Goal: Check status: Check status

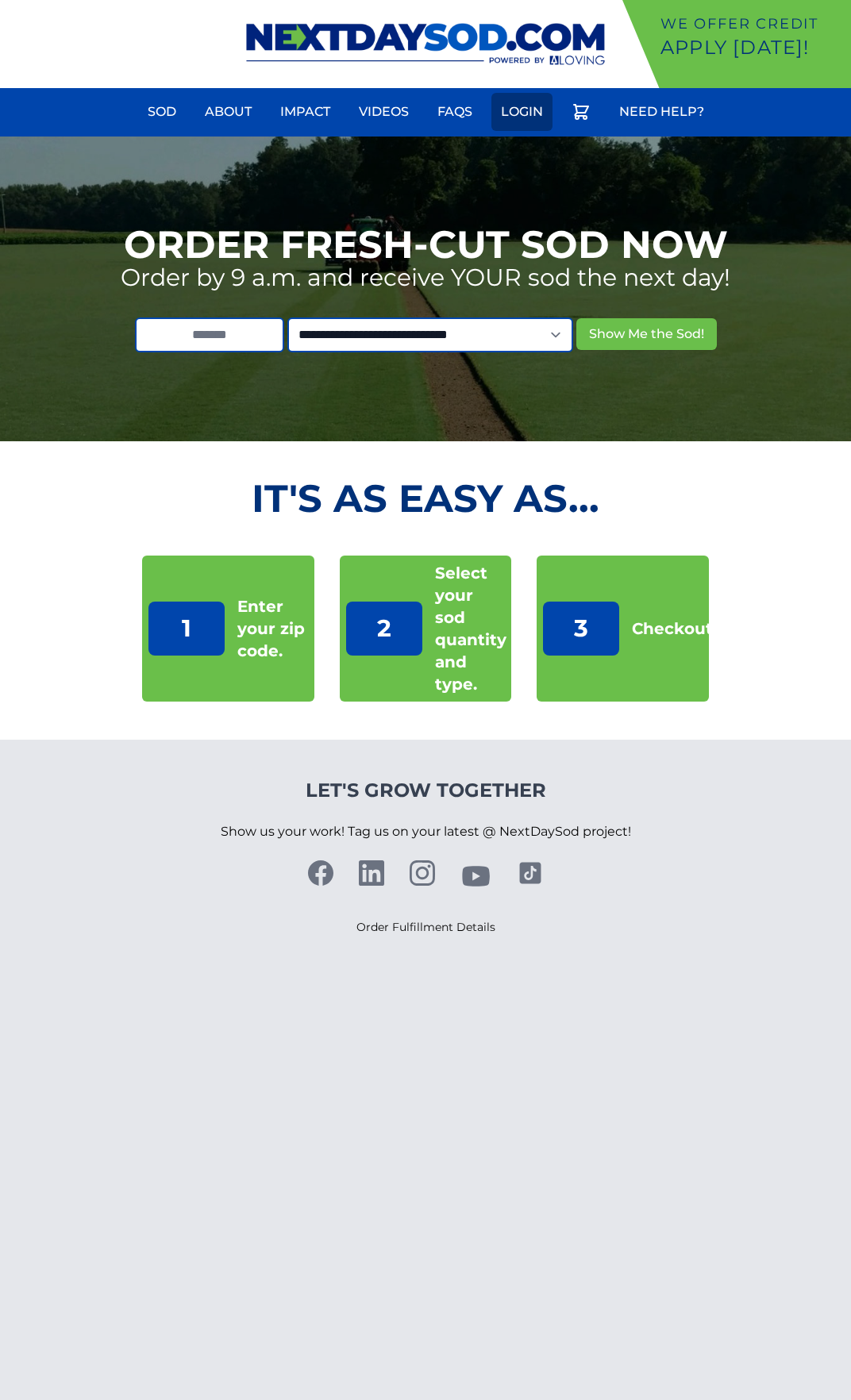
click at [522, 108] on link "Login" at bounding box center [522, 112] width 61 height 38
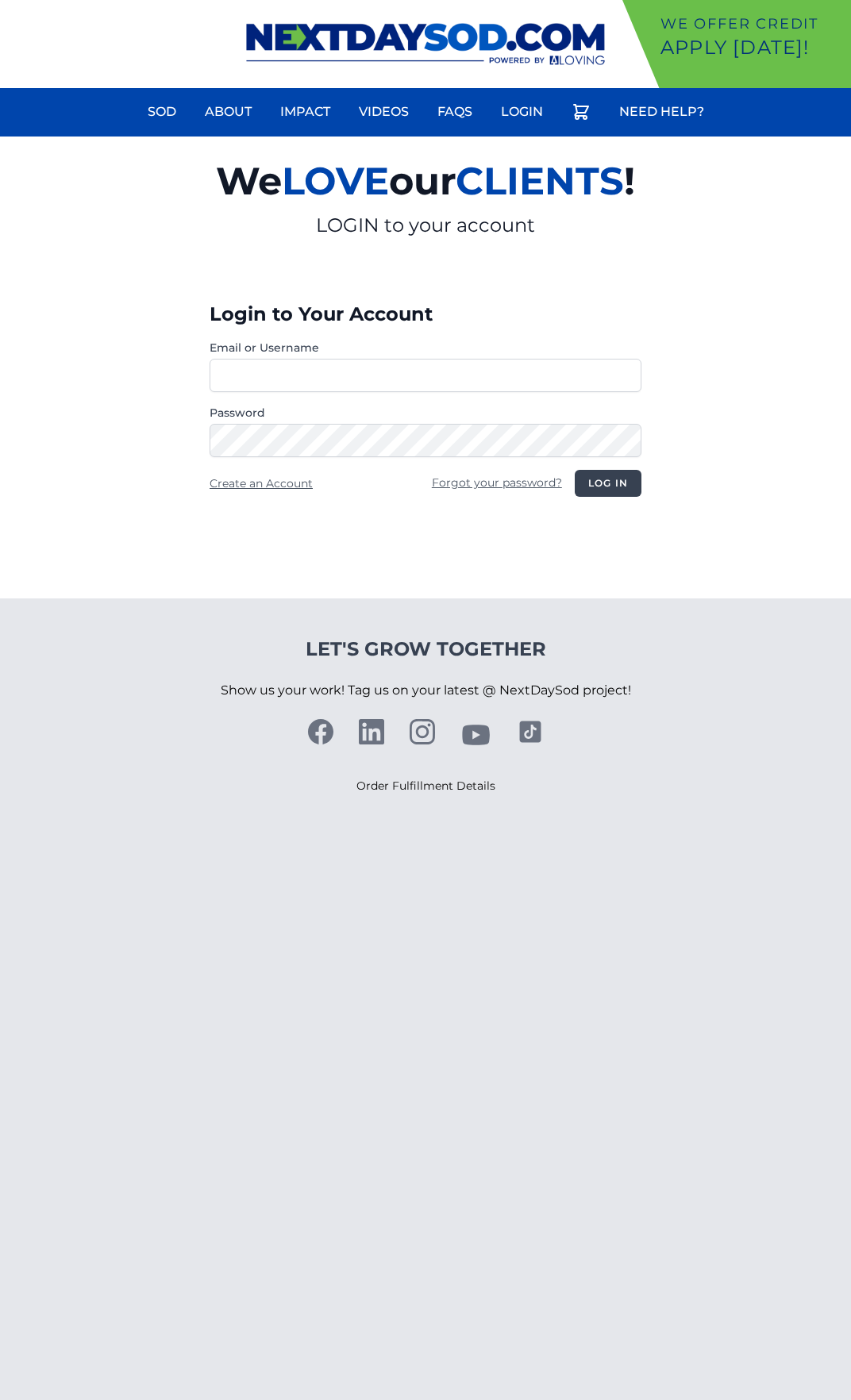
type input "********"
click at [604, 479] on button "Log in" at bounding box center [608, 483] width 67 height 27
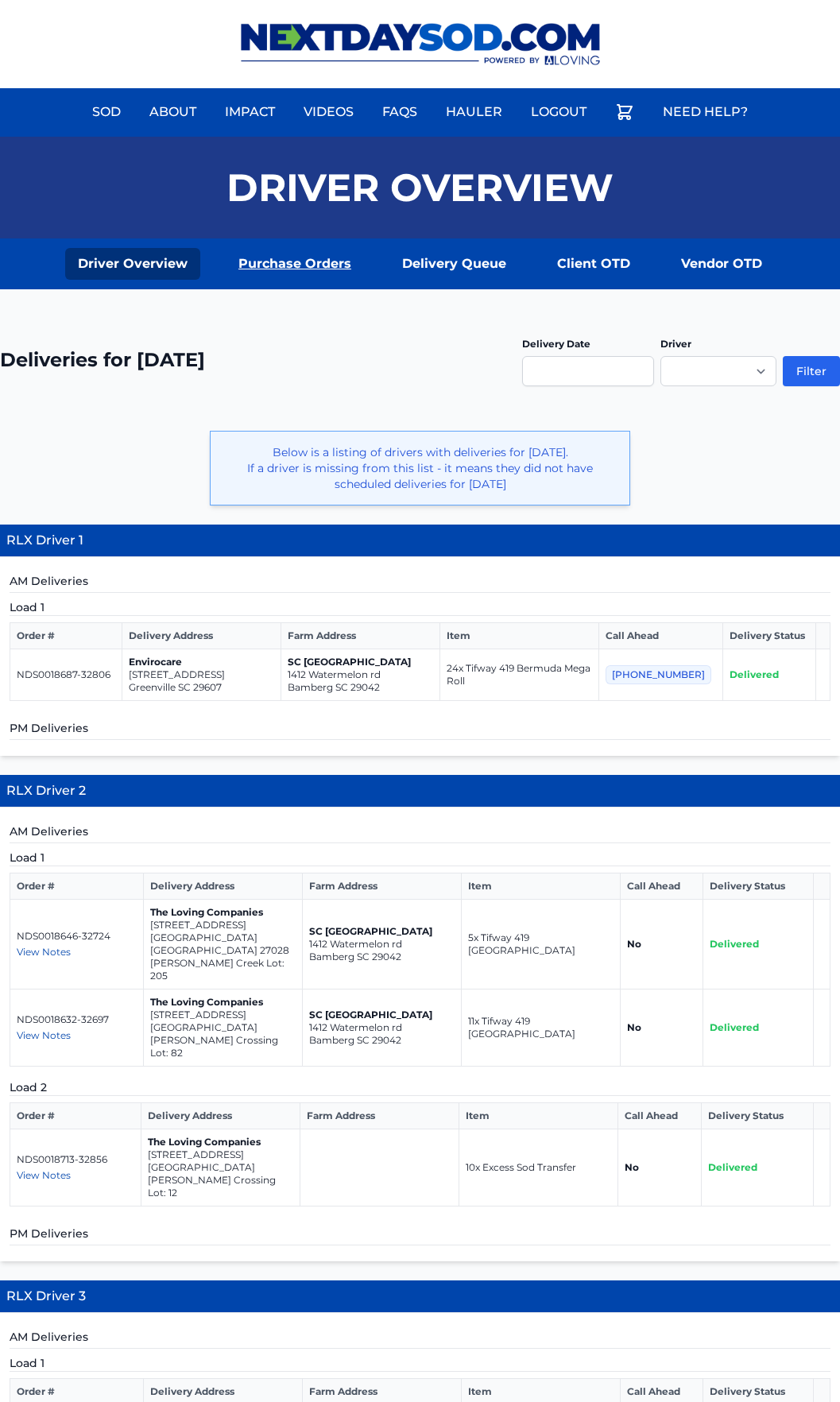
click at [289, 262] on link "Purchase Orders" at bounding box center [294, 264] width 138 height 32
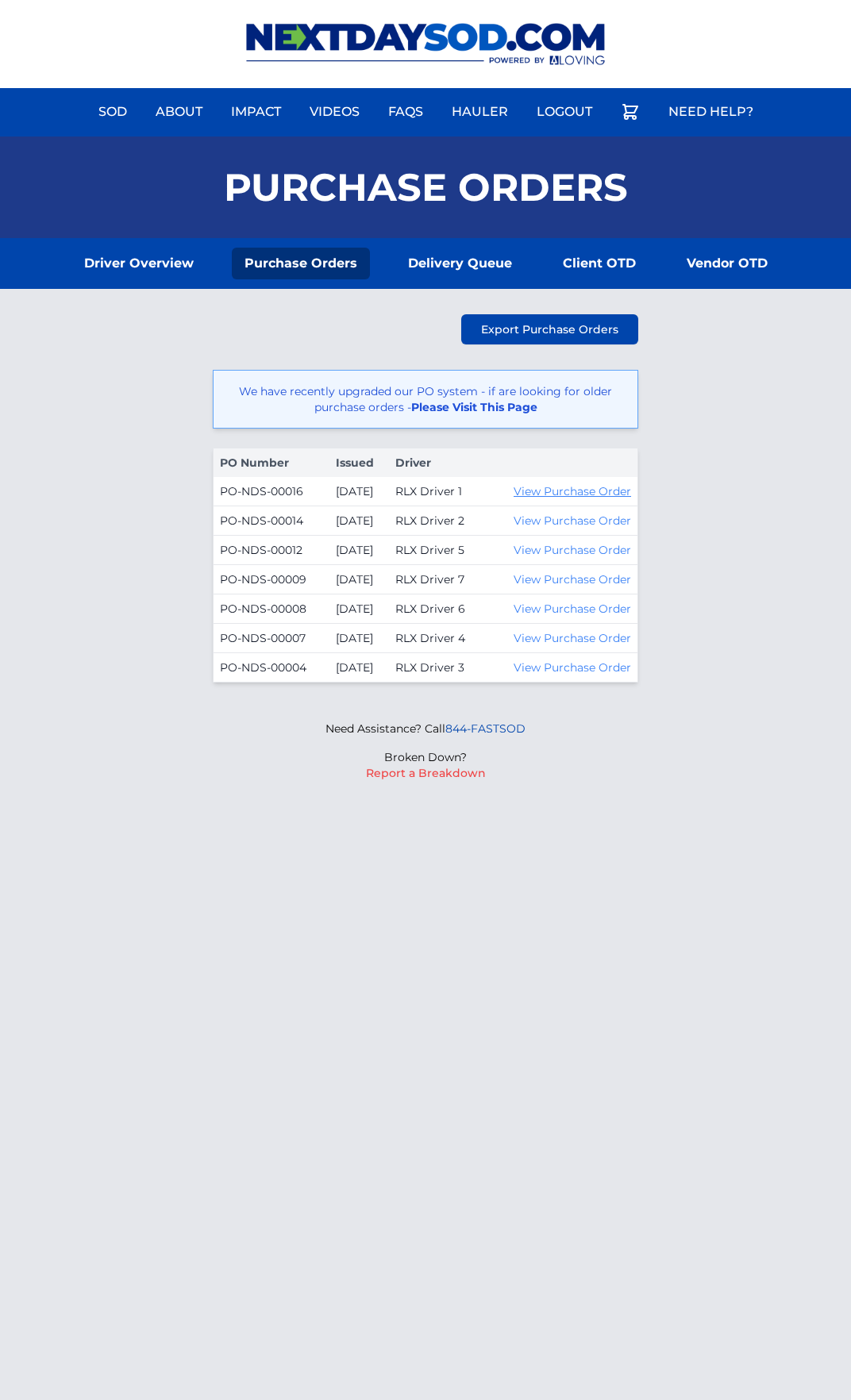
click at [585, 492] on link "View Purchase Order" at bounding box center [572, 491] width 118 height 14
click at [562, 119] on link "Logout" at bounding box center [565, 112] width 75 height 38
